Goal: Use online tool/utility

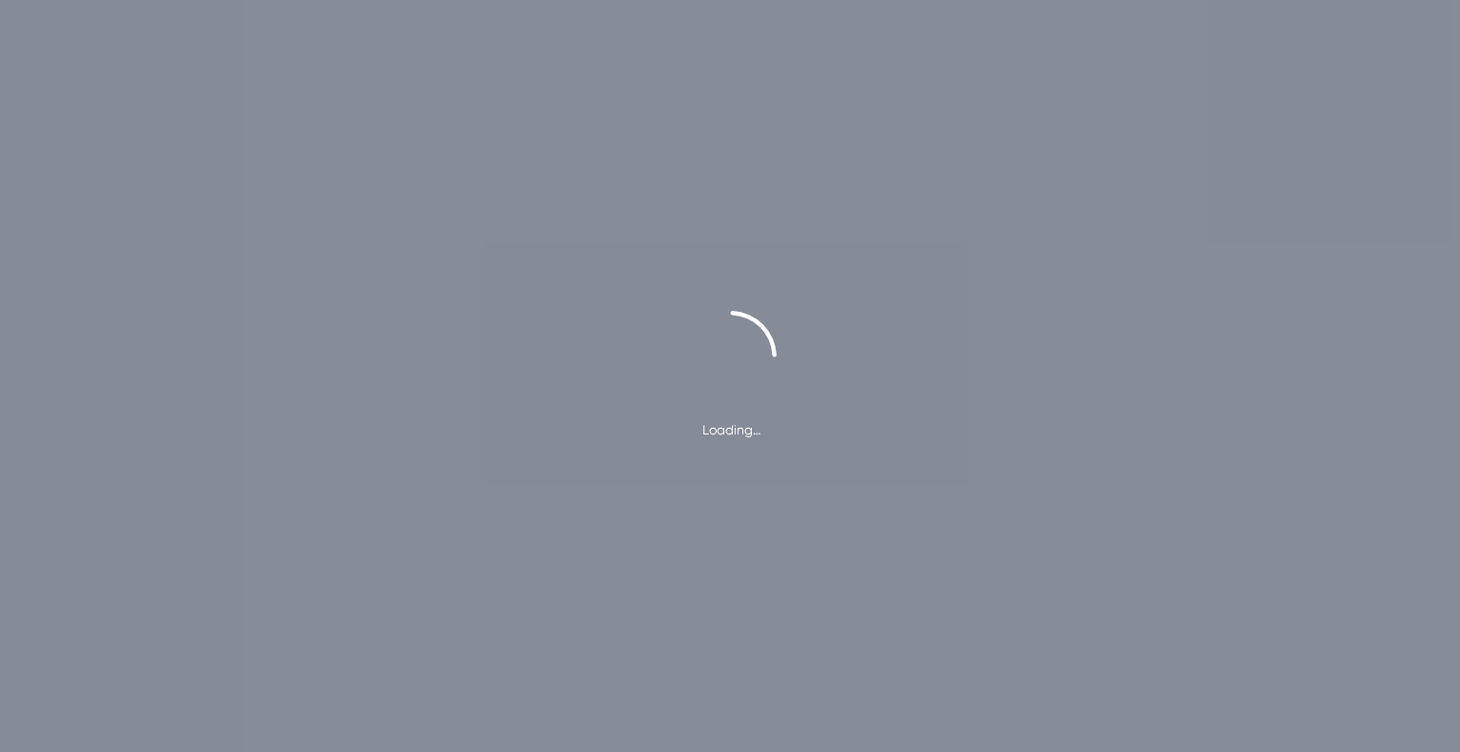
click at [518, 98] on div "Loading…" at bounding box center [730, 376] width 1460 height 752
click at [387, 289] on div "Loading…" at bounding box center [730, 376] width 1460 height 752
click at [388, 283] on div "Loading…" at bounding box center [730, 376] width 1460 height 752
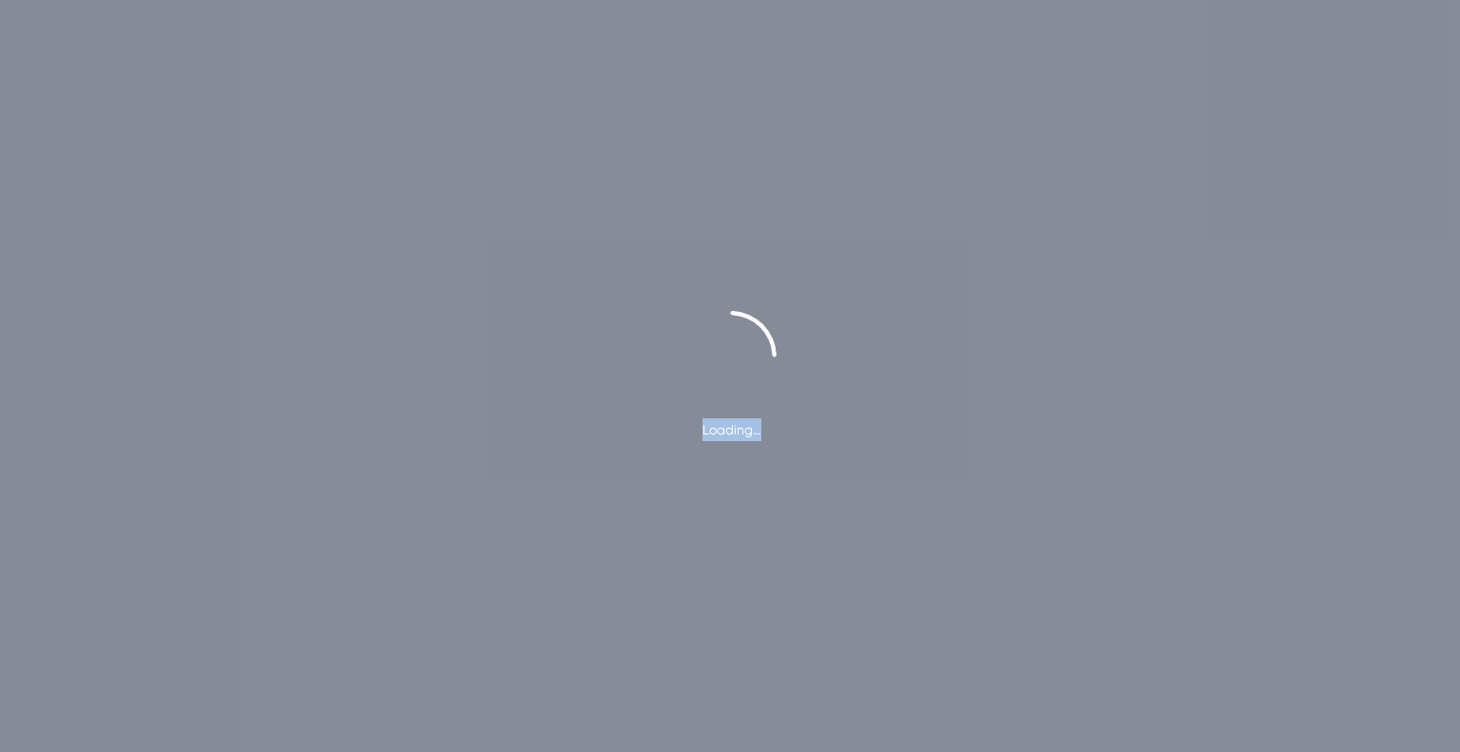
click at [388, 283] on div "Loading…" at bounding box center [730, 376] width 1460 height 752
click at [488, 290] on div "Loading…" at bounding box center [730, 376] width 1460 height 752
click at [489, 290] on div "Loading…" at bounding box center [730, 376] width 1460 height 752
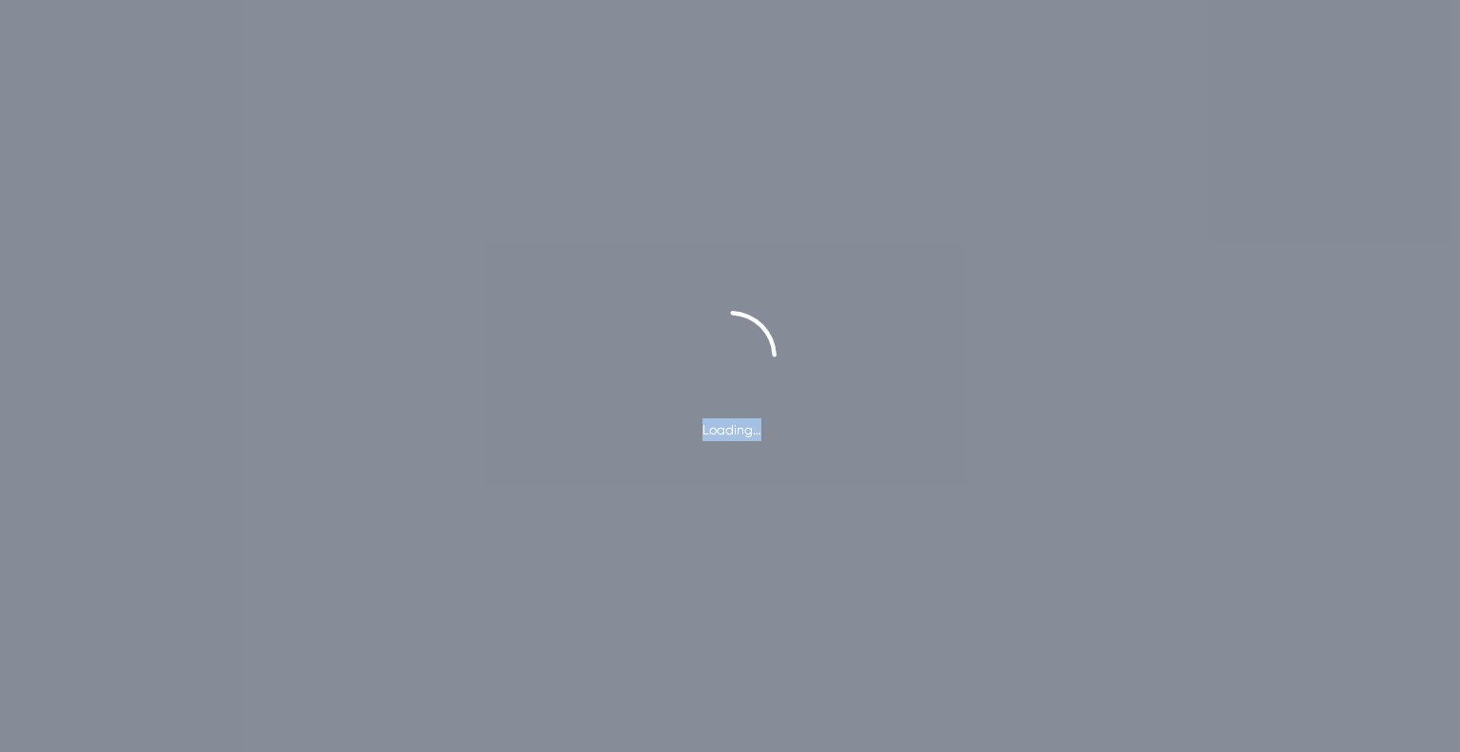
click at [489, 290] on div "Loading…" at bounding box center [730, 376] width 1460 height 752
